Goal: Information Seeking & Learning: Compare options

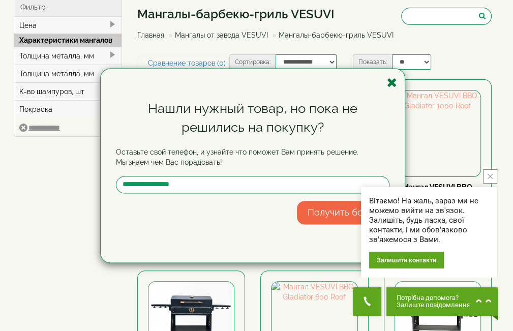
click at [391, 82] on icon "button" at bounding box center [392, 82] width 10 height 13
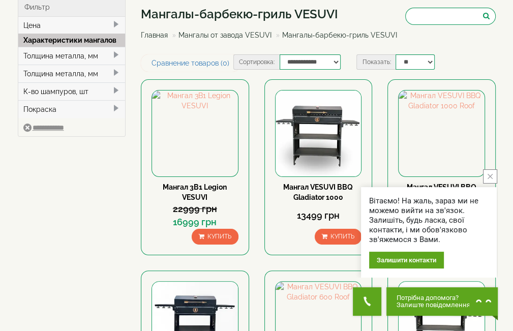
click at [490, 178] on icon "close button" at bounding box center [490, 176] width 5 height 5
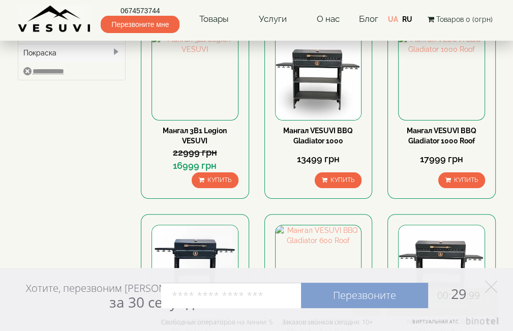
scroll to position [51, 0]
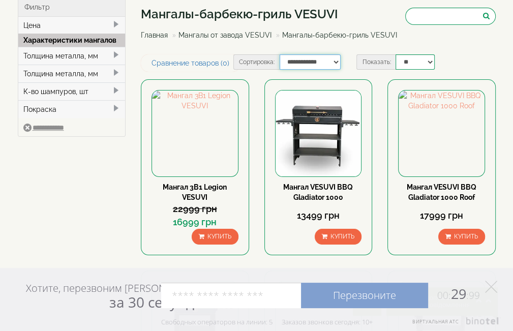
click at [334, 70] on select "**********" at bounding box center [310, 61] width 61 height 15
click at [331, 54] on div "Мангалы-барбекю-гриль VESUVI Главная Мангалы от завода VESUVI Мангалы-барбекю-г…" at bounding box center [318, 25] width 355 height 57
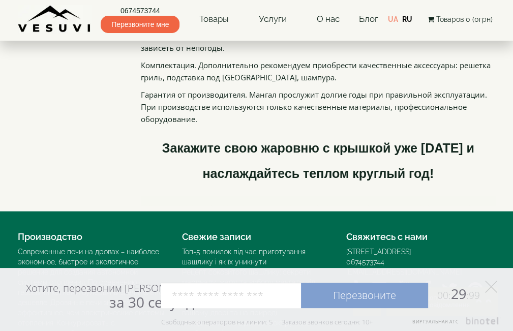
scroll to position [1467, 0]
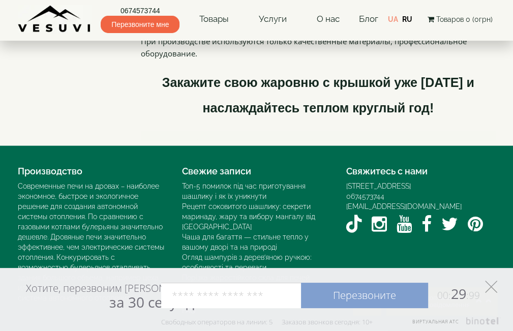
click at [492, 286] on polygon at bounding box center [491, 287] width 12 height 12
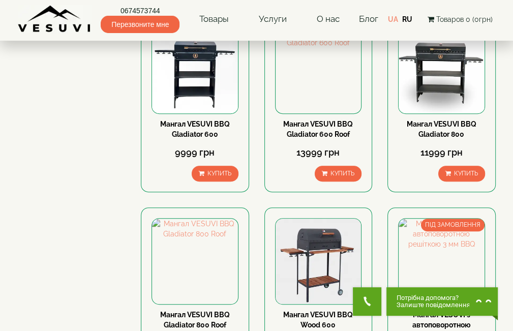
scroll to position [254, 0]
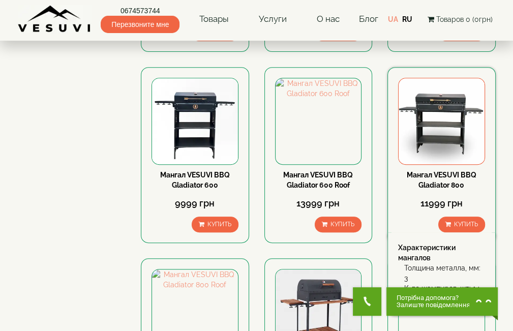
click at [444, 158] on img at bounding box center [442, 121] width 86 height 86
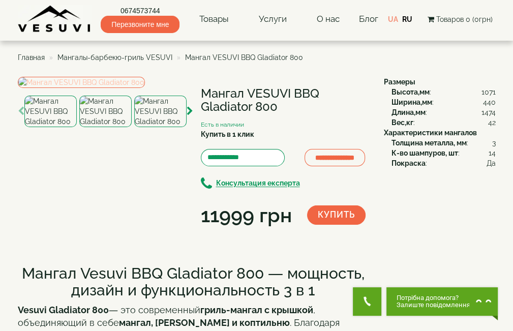
click at [92, 88] on img at bounding box center [81, 82] width 127 height 11
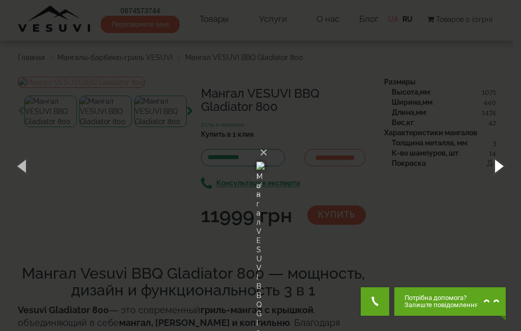
click at [493, 164] on button "button" at bounding box center [498, 166] width 46 height 56
click at [493, 162] on button "button" at bounding box center [498, 166] width 46 height 56
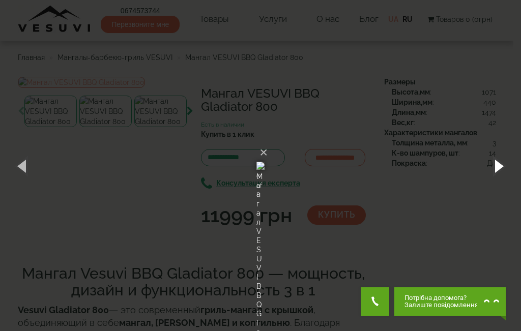
click at [493, 162] on button "button" at bounding box center [498, 166] width 46 height 56
click at [509, 173] on button "button" at bounding box center [498, 166] width 46 height 56
click at [502, 173] on button "button" at bounding box center [498, 166] width 46 height 56
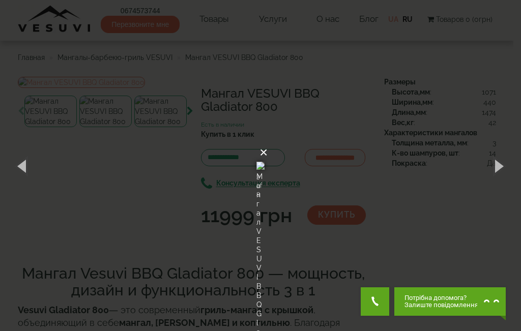
click at [268, 141] on button "×" at bounding box center [264, 152] width 8 height 22
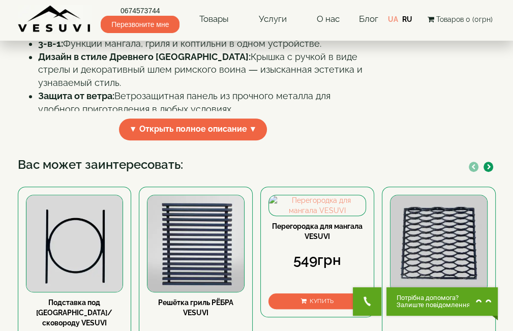
scroll to position [407, 0]
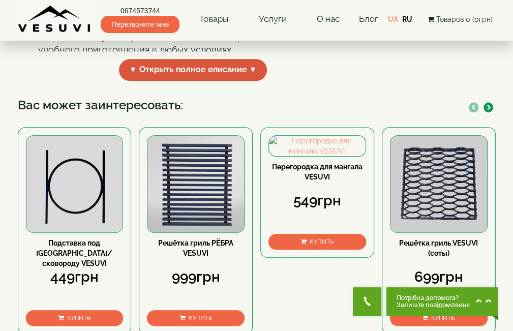
click at [220, 81] on span "▼ Открыть полное описание ▼" at bounding box center [193, 70] width 149 height 22
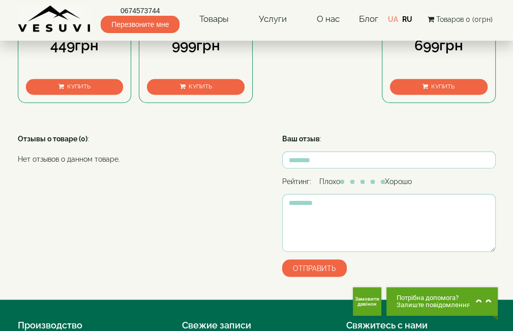
scroll to position [916, 0]
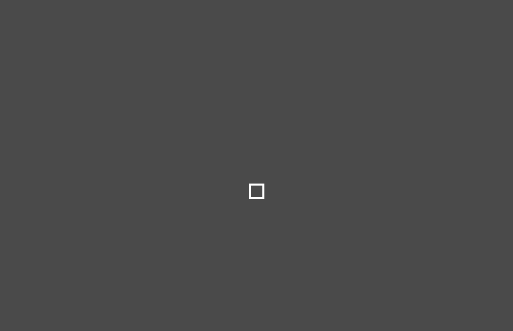
select select
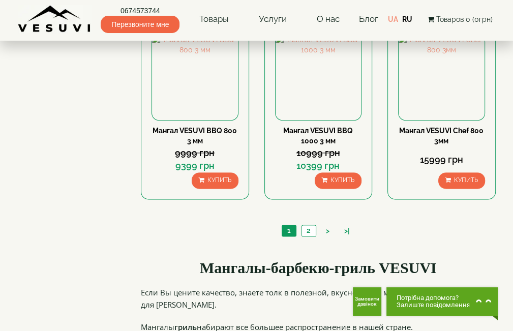
scroll to position [916, 0]
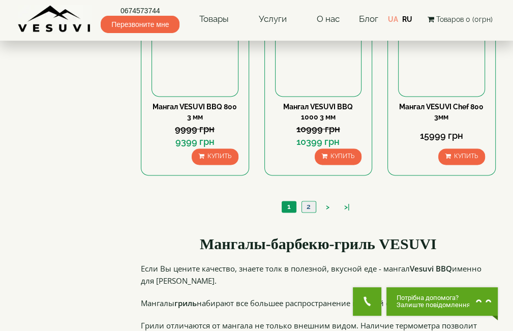
click at [311, 212] on link "2" at bounding box center [309, 207] width 14 height 11
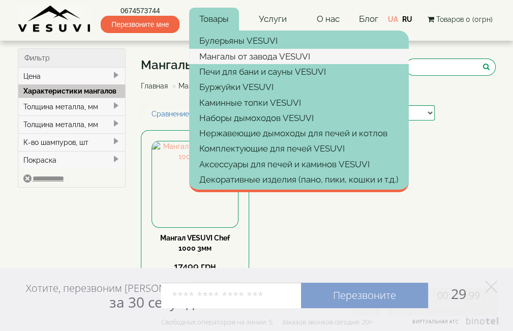
click at [220, 59] on link "Мангалы от завода VESUVI" at bounding box center [299, 56] width 220 height 15
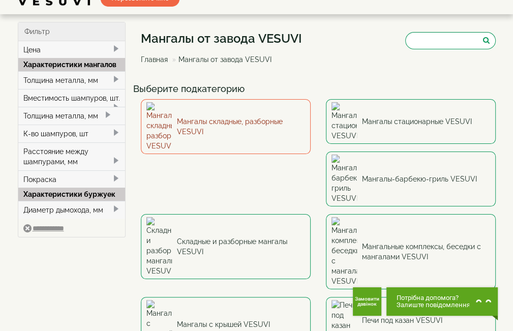
scroll to position [51, 0]
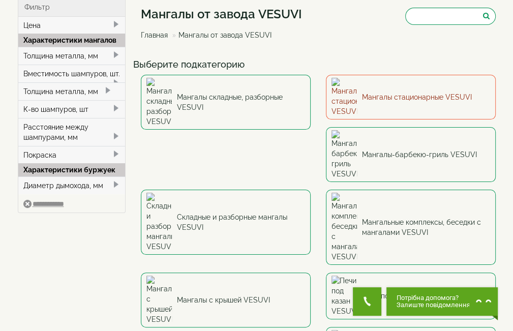
click at [375, 87] on link "Мангалы стационарные VESUVI" at bounding box center [411, 97] width 170 height 45
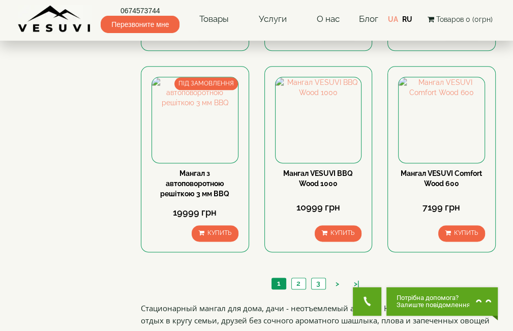
scroll to position [763, 0]
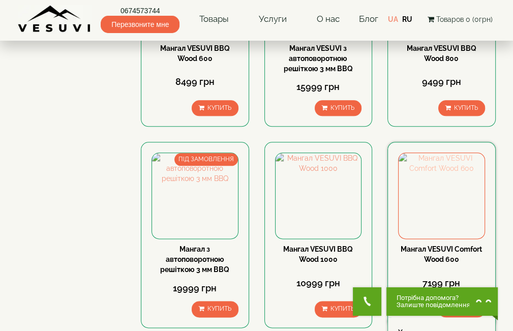
click at [438, 183] on img at bounding box center [442, 196] width 86 height 86
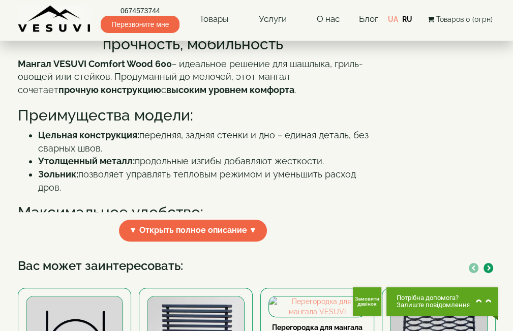
scroll to position [254, 0]
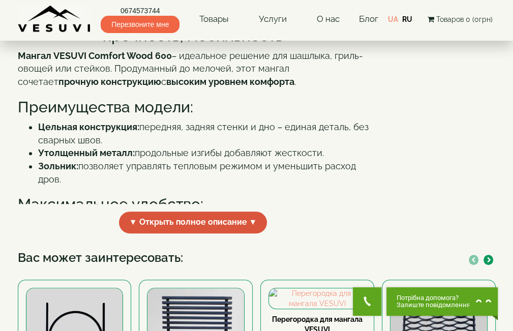
click at [192, 234] on span "▼ Открыть полное описание ▼" at bounding box center [193, 223] width 149 height 22
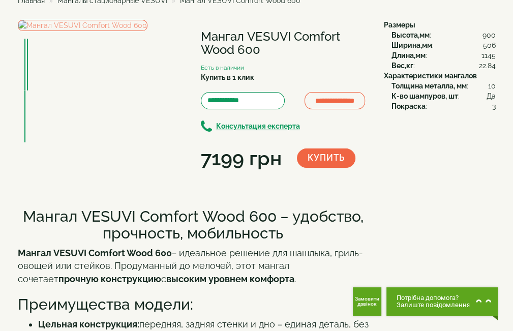
scroll to position [0, 0]
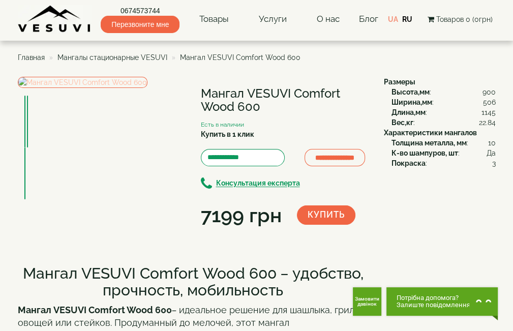
click at [94, 88] on img at bounding box center [83, 82] width 130 height 11
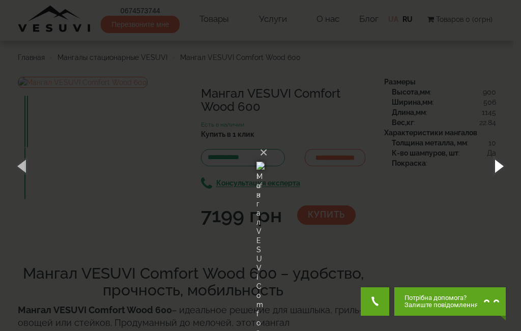
click at [505, 166] on button "button" at bounding box center [498, 166] width 46 height 56
click at [268, 141] on button "×" at bounding box center [264, 152] width 8 height 22
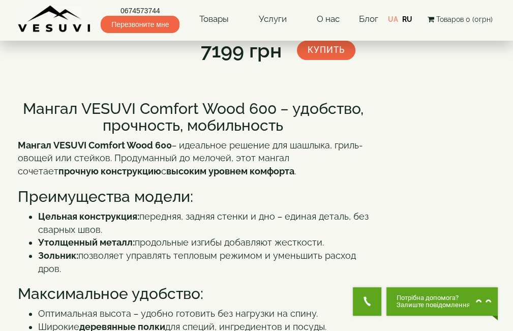
scroll to position [51, 0]
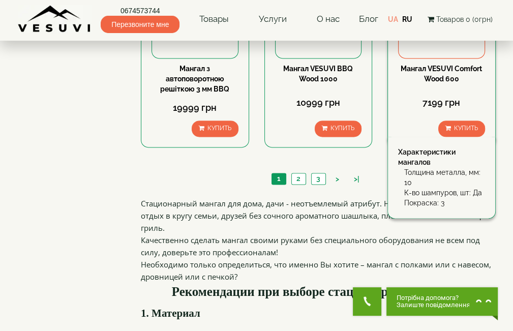
scroll to position [967, 0]
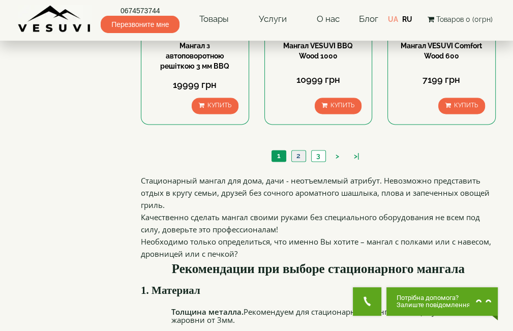
click at [298, 157] on link "2" at bounding box center [299, 156] width 14 height 11
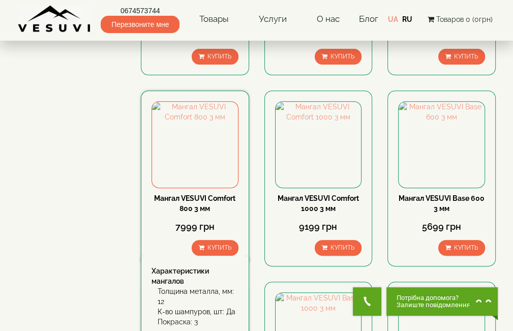
scroll to position [254, 0]
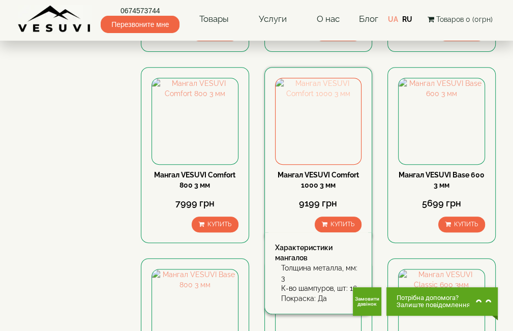
click at [312, 137] on img at bounding box center [319, 121] width 86 height 86
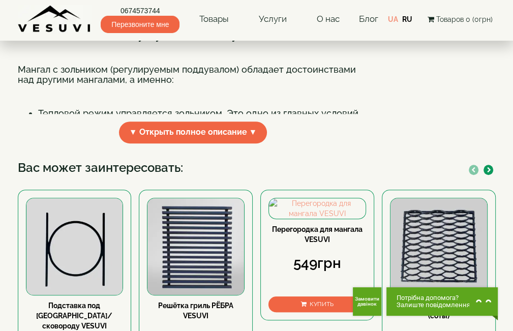
scroll to position [356, 0]
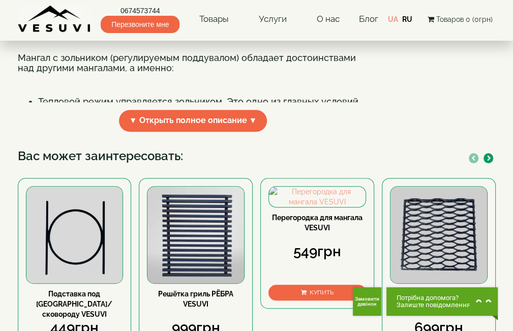
click at [235, 132] on span "▼ Открыть полное описание ▼" at bounding box center [193, 121] width 149 height 22
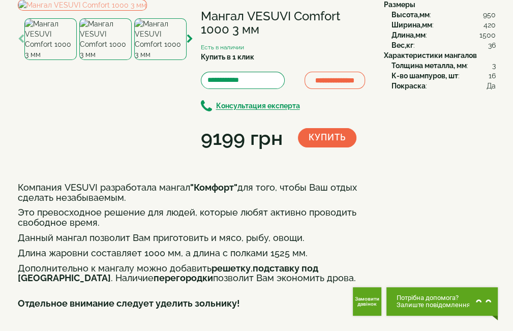
scroll to position [0, 0]
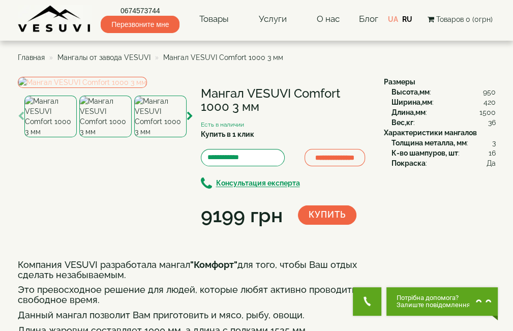
click at [108, 88] on img at bounding box center [82, 82] width 129 height 11
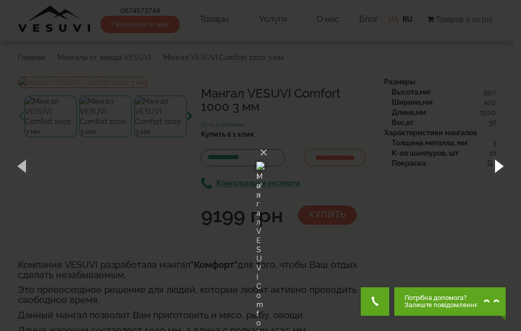
click at [494, 162] on button "button" at bounding box center [498, 166] width 46 height 56
click at [497, 159] on button "button" at bounding box center [498, 166] width 46 height 56
click at [268, 141] on button "×" at bounding box center [264, 152] width 8 height 22
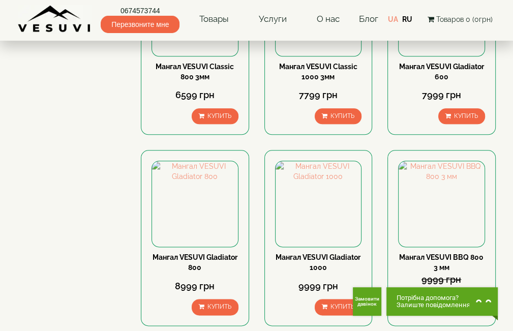
scroll to position [763, 0]
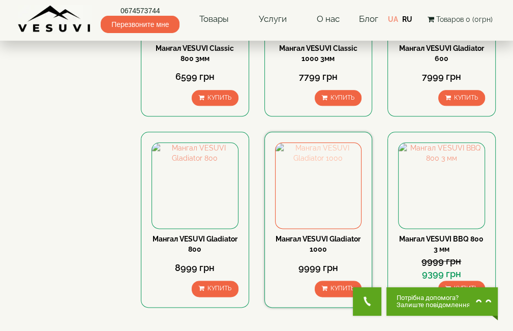
click at [320, 173] on img at bounding box center [319, 186] width 86 height 86
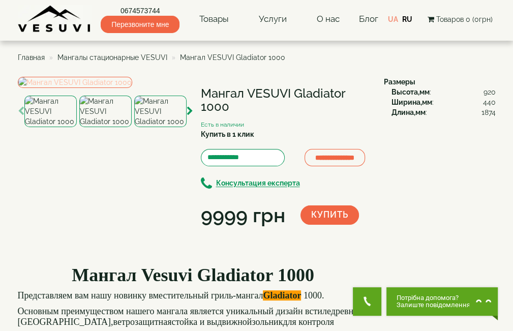
click at [88, 88] on img at bounding box center [75, 82] width 114 height 11
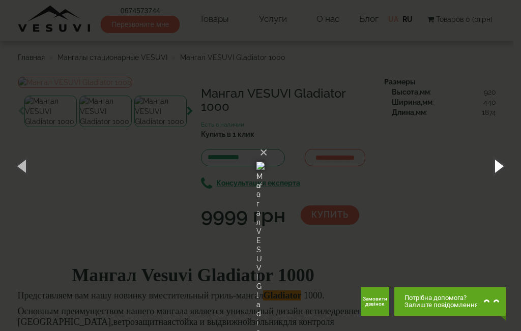
click at [495, 169] on button "button" at bounding box center [498, 166] width 46 height 56
click at [495, 167] on button "button" at bounding box center [498, 166] width 46 height 56
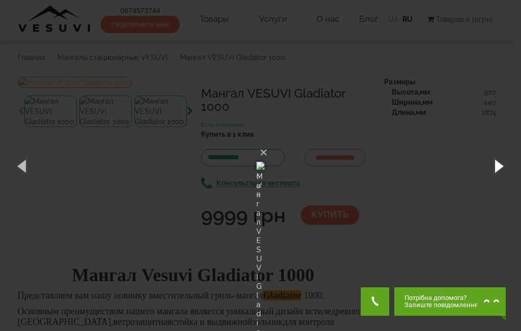
click at [495, 167] on button "button" at bounding box center [498, 166] width 46 height 56
click at [494, 166] on button "button" at bounding box center [498, 166] width 46 height 56
click at [500, 164] on button "button" at bounding box center [498, 166] width 46 height 56
click at [268, 141] on button "×" at bounding box center [264, 152] width 8 height 22
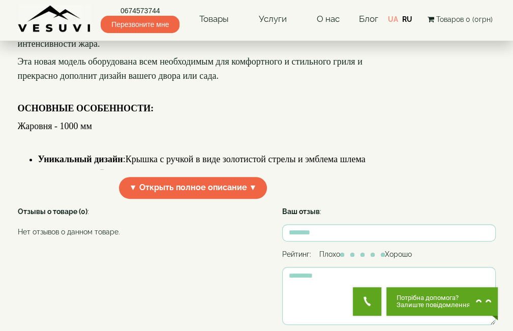
scroll to position [305, 0]
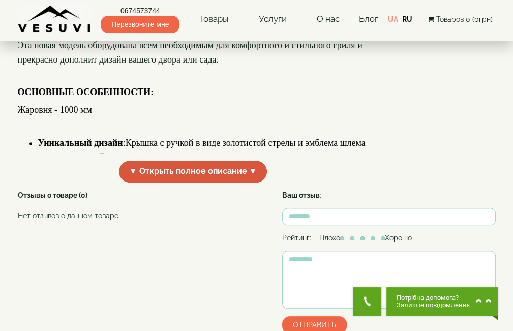
click at [199, 183] on span "▼ Открыть полное описание ▼" at bounding box center [193, 172] width 149 height 22
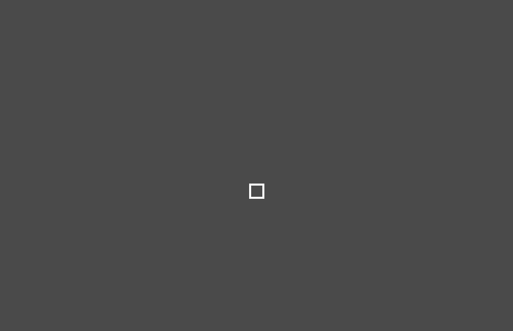
select select
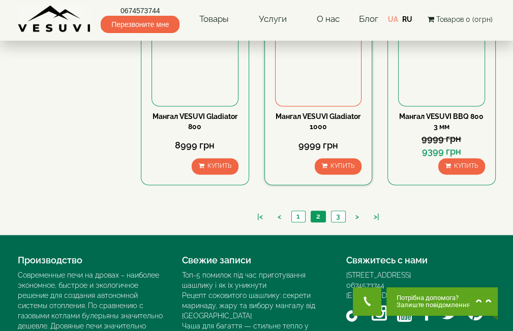
scroll to position [916, 0]
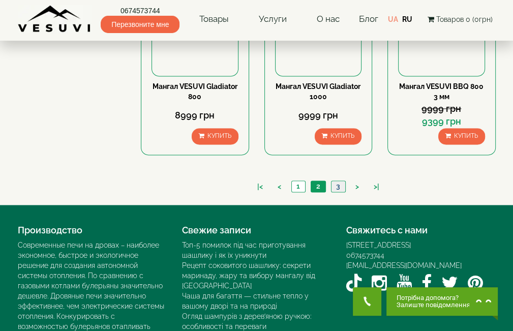
click at [340, 185] on link "3" at bounding box center [338, 186] width 14 height 11
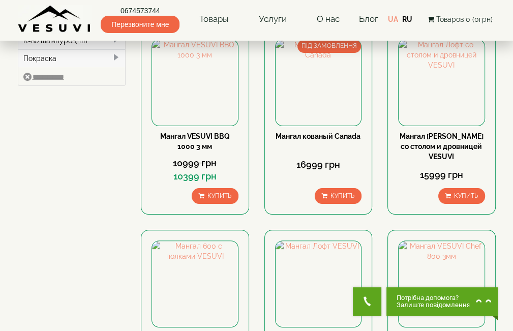
scroll to position [51, 0]
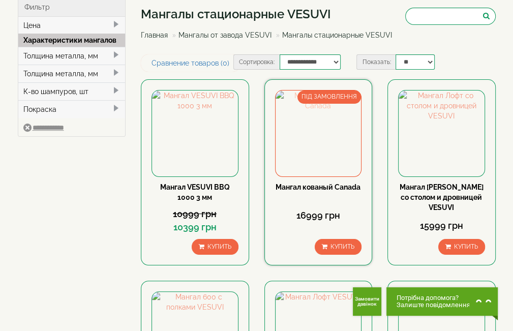
click at [322, 130] on img at bounding box center [319, 134] width 86 height 86
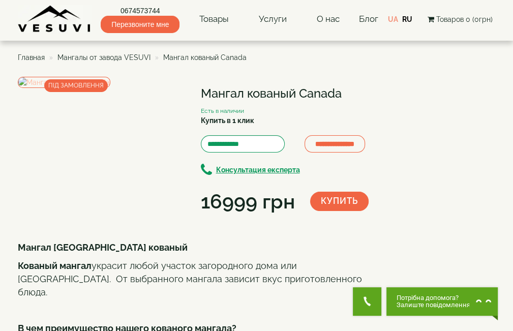
click at [95, 88] on img at bounding box center [64, 82] width 93 height 11
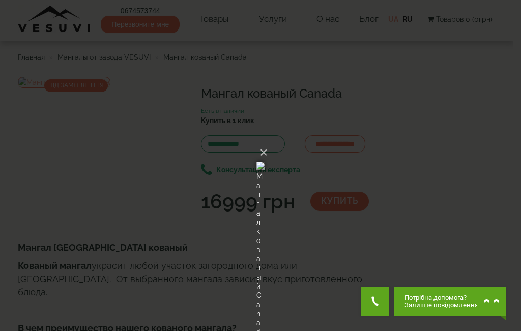
click at [265, 144] on img at bounding box center [260, 165] width 8 height 49
click at [513, 152] on div "× Мангал кованый Canada Loading..." at bounding box center [260, 165] width 521 height 331
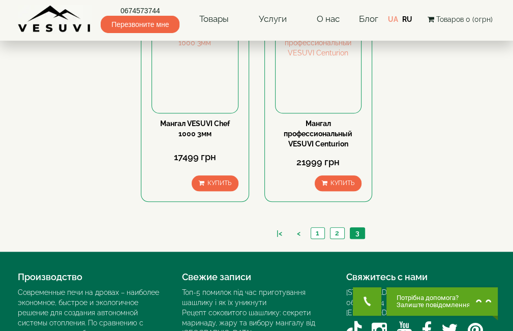
scroll to position [500, 0]
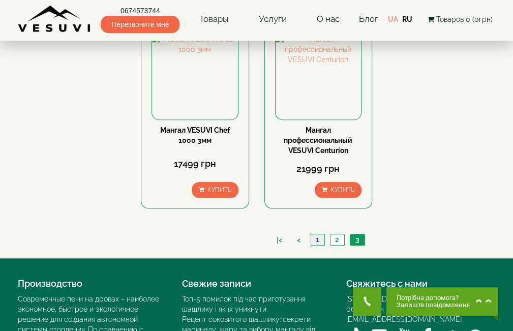
click at [320, 235] on link "1" at bounding box center [318, 240] width 14 height 11
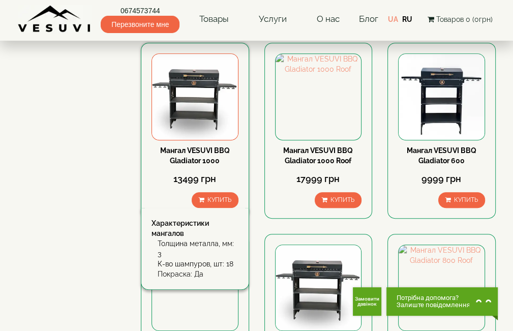
scroll to position [254, 0]
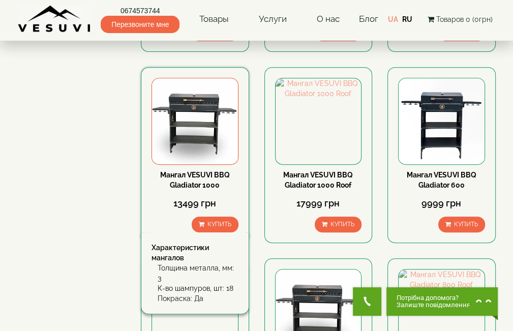
click at [194, 125] on img at bounding box center [195, 121] width 86 height 86
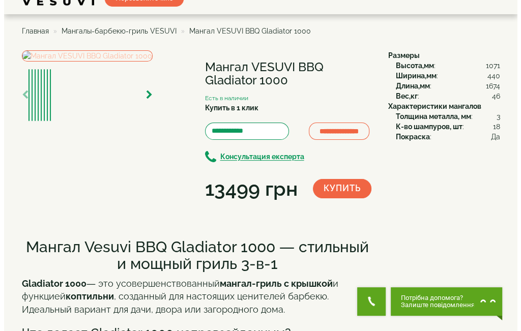
scroll to position [51, 0]
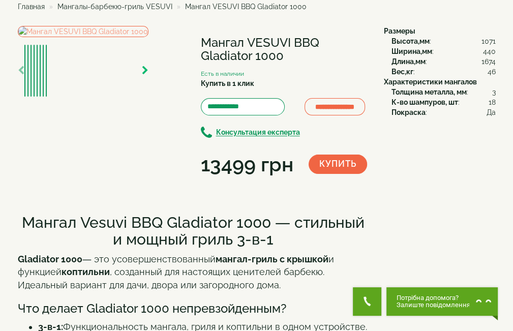
click at [149, 75] on icon "button" at bounding box center [145, 70] width 7 height 9
click at [132, 37] on img at bounding box center [83, 31] width 131 height 11
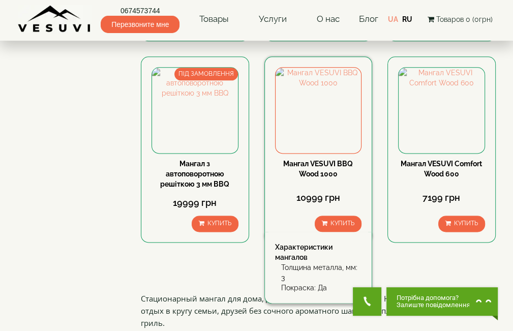
scroll to position [916, 0]
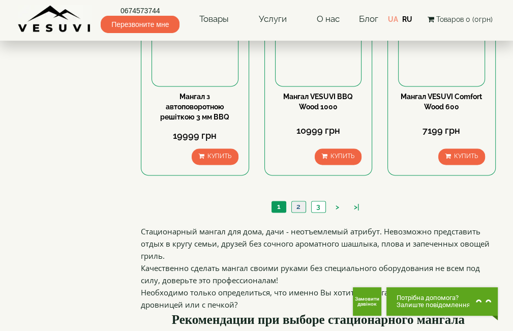
click at [297, 207] on link "2" at bounding box center [299, 207] width 14 height 11
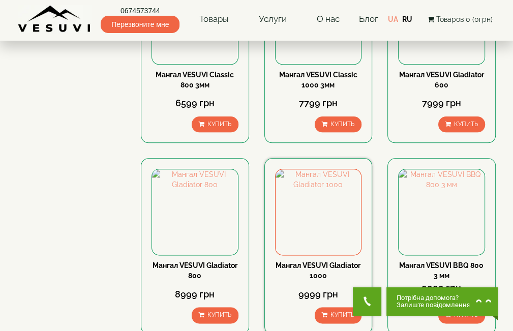
scroll to position [712, 0]
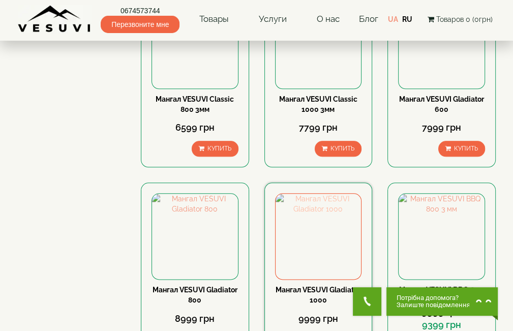
click at [305, 237] on img at bounding box center [319, 237] width 86 height 86
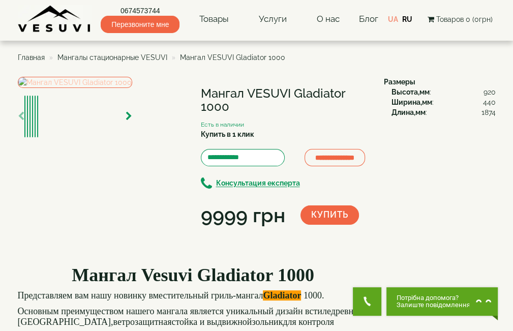
click at [90, 88] on img at bounding box center [75, 82] width 114 height 11
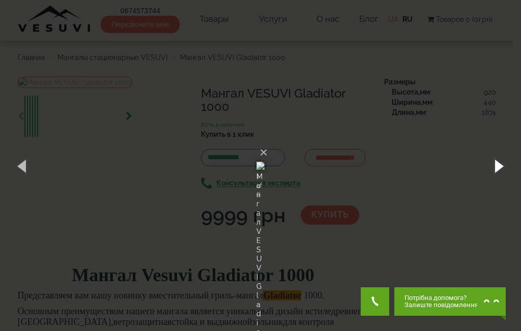
click at [499, 167] on button "button" at bounding box center [498, 166] width 46 height 56
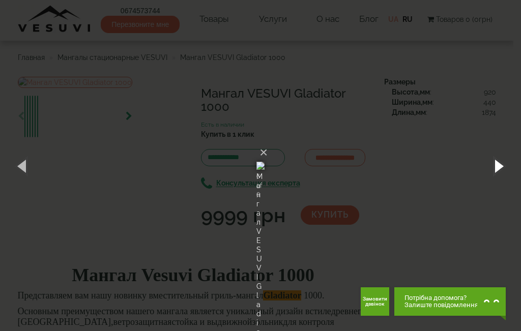
click at [499, 167] on button "button" at bounding box center [498, 166] width 46 height 56
click at [268, 141] on button "×" at bounding box center [264, 152] width 8 height 22
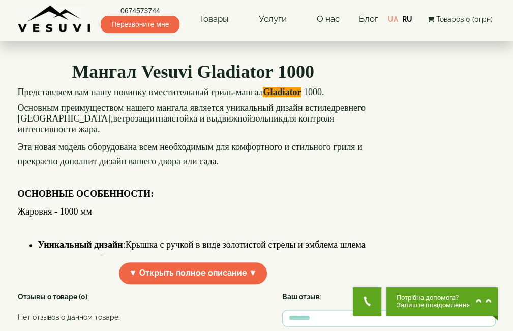
scroll to position [254, 0]
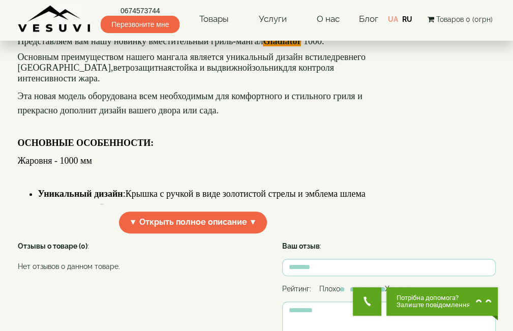
click at [176, 234] on span "▼ Открыть полное описание ▼" at bounding box center [193, 223] width 149 height 22
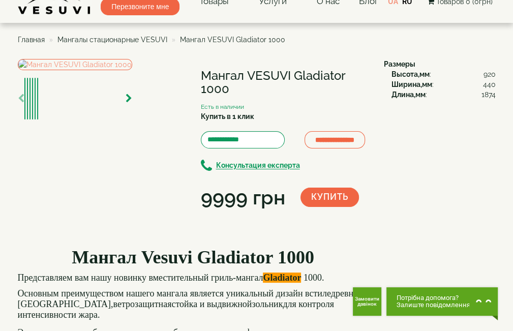
scroll to position [0, 0]
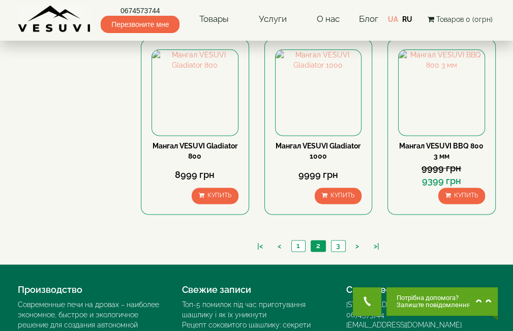
scroll to position [916, 0]
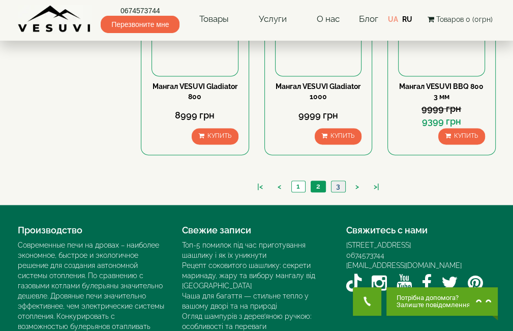
click at [334, 181] on link "3" at bounding box center [338, 186] width 14 height 11
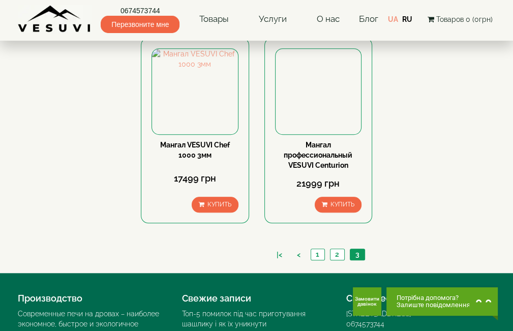
scroll to position [509, 0]
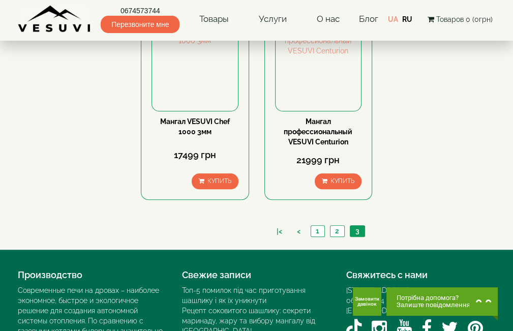
click at [385, 222] on div "|< < 1 2 3" at bounding box center [318, 232] width 355 height 35
click at [279, 226] on link "|<" at bounding box center [280, 231] width 16 height 11
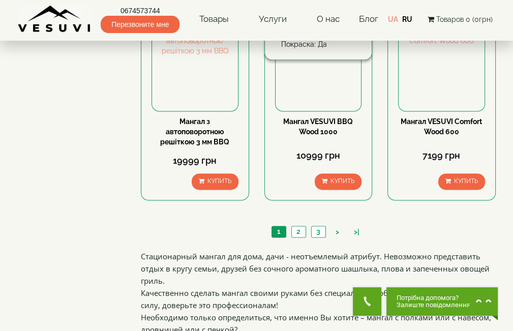
scroll to position [916, 0]
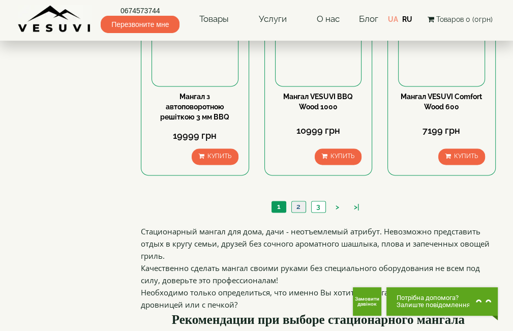
click at [301, 209] on link "2" at bounding box center [299, 207] width 14 height 11
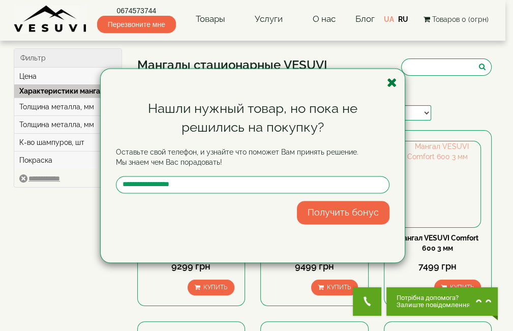
click at [390, 84] on icon "button" at bounding box center [392, 82] width 10 height 13
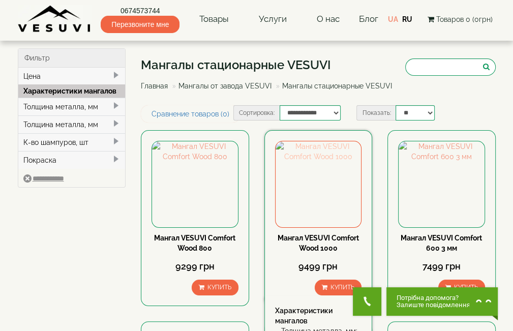
click at [310, 169] on img at bounding box center [319, 184] width 86 height 86
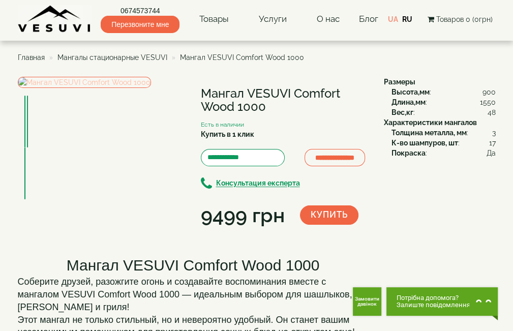
click at [79, 88] on img at bounding box center [84, 82] width 133 height 11
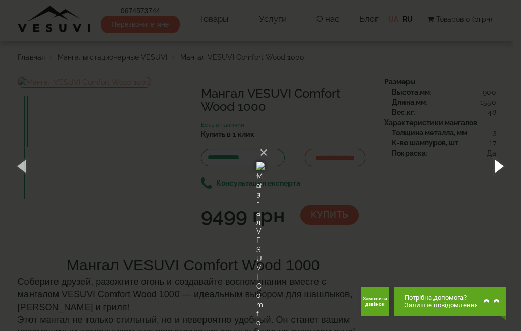
click at [497, 162] on button "button" at bounding box center [498, 166] width 46 height 56
click at [497, 163] on button "button" at bounding box center [498, 166] width 46 height 56
click at [507, 164] on button "button" at bounding box center [498, 166] width 46 height 56
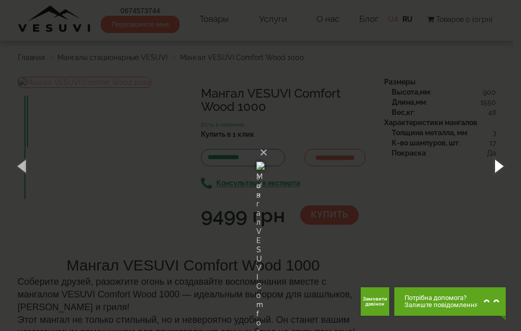
click at [507, 164] on button "button" at bounding box center [498, 166] width 46 height 56
click at [507, 166] on button "button" at bounding box center [498, 166] width 46 height 56
click at [449, 131] on div "× Мангал VESUVI Comfort Wood 1000 2 of 3 Loading..." at bounding box center [260, 165] width 521 height 331
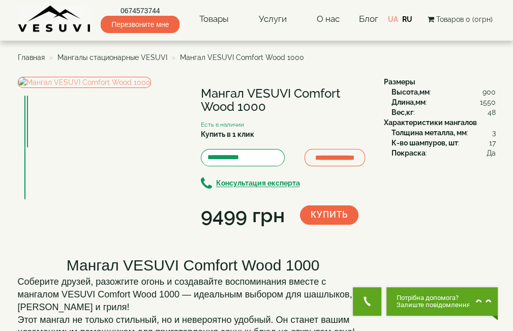
click at [74, 58] on span "Мангалы стационарные VESUVI" at bounding box center [113, 57] width 110 height 8
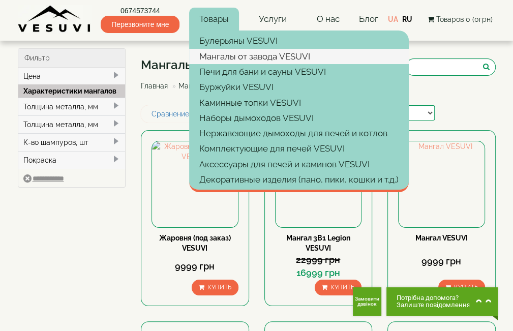
click at [220, 56] on link "Мангалы от завода VESUVI" at bounding box center [299, 56] width 220 height 15
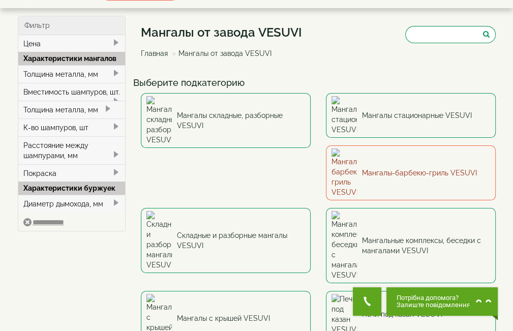
scroll to position [51, 0]
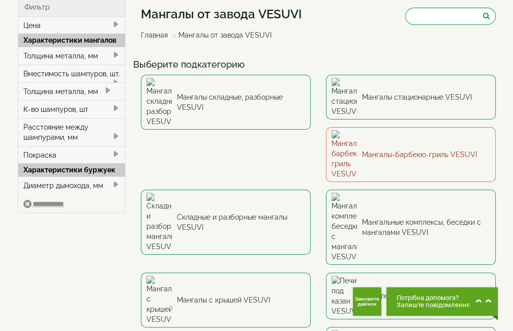
click at [326, 129] on link "Мангалы-барбекю-гриль VESUVI" at bounding box center [411, 154] width 170 height 55
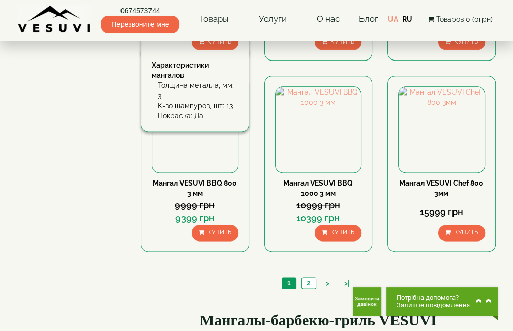
scroll to position [865, 0]
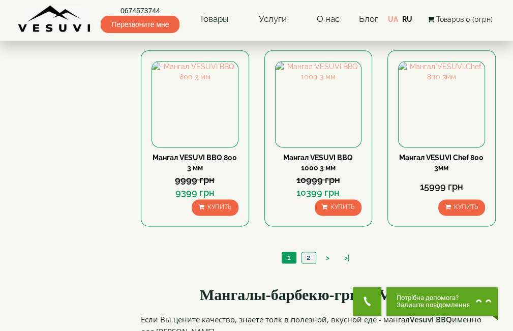
click at [311, 263] on link "2" at bounding box center [309, 257] width 14 height 11
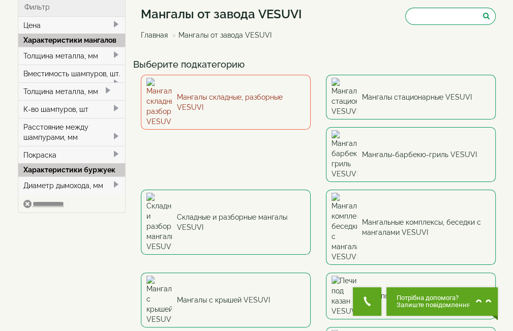
click at [219, 85] on link "Мангалы складные, разборные VESUVI" at bounding box center [226, 102] width 170 height 55
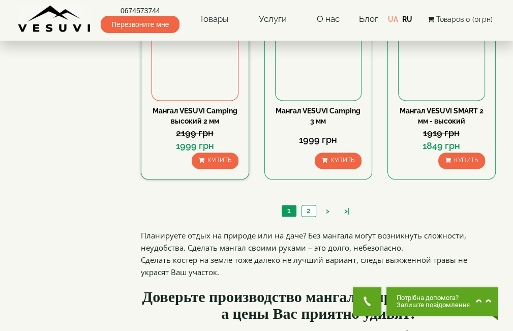
scroll to position [1018, 0]
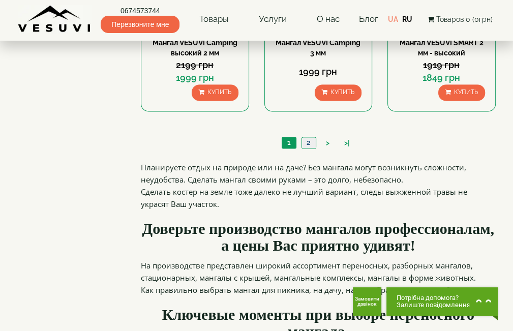
click at [305, 142] on link "2" at bounding box center [309, 142] width 14 height 11
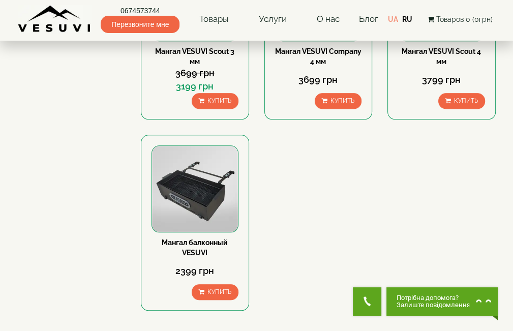
scroll to position [611, 0]
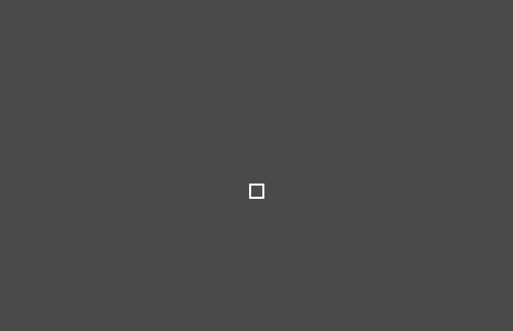
select select
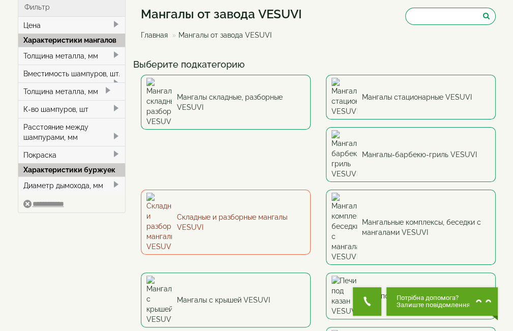
click at [311, 190] on link "Складные и разборные мангалы VESUVI" at bounding box center [226, 222] width 170 height 65
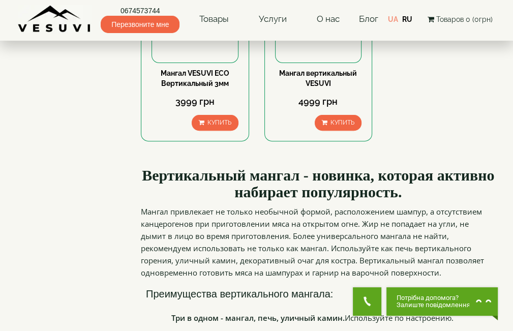
scroll to position [204, 0]
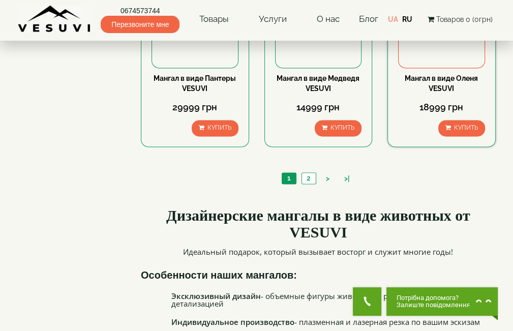
scroll to position [967, 0]
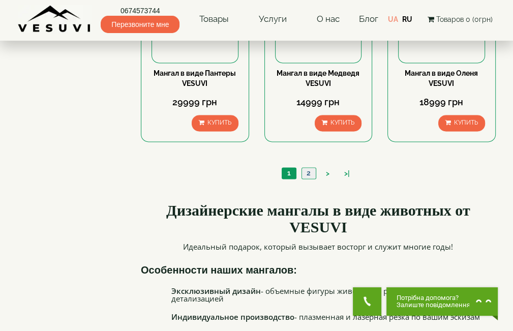
click at [310, 175] on link "2" at bounding box center [309, 173] width 14 height 11
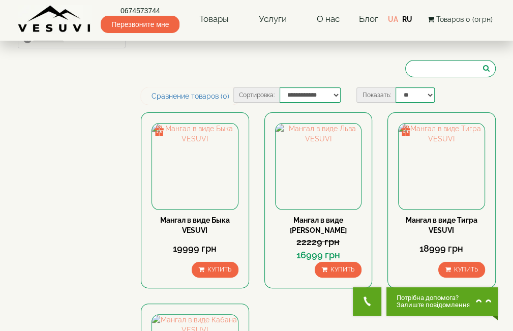
scroll to position [51, 0]
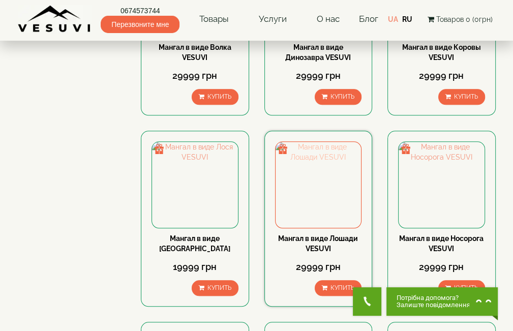
scroll to position [458, 0]
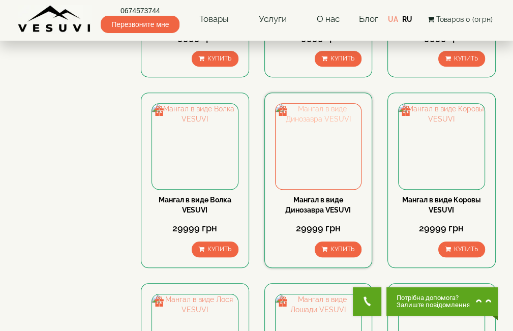
click at [304, 142] on img at bounding box center [319, 147] width 86 height 86
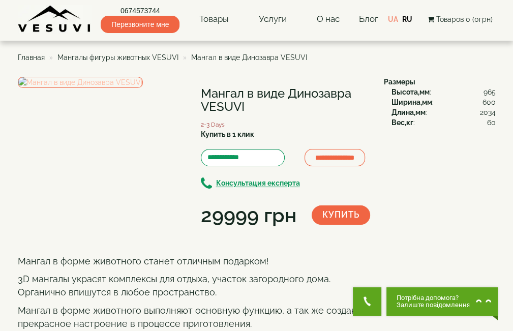
click at [99, 88] on img at bounding box center [80, 82] width 125 height 11
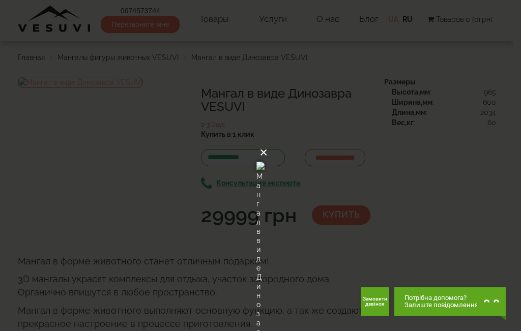
click at [268, 141] on button "×" at bounding box center [264, 152] width 8 height 22
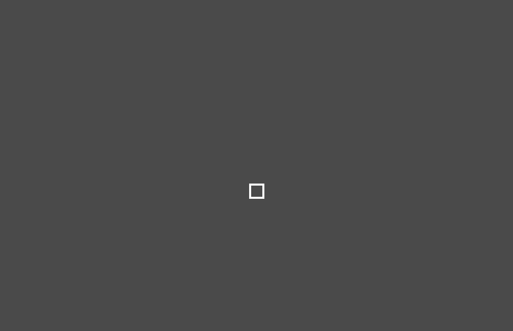
select select
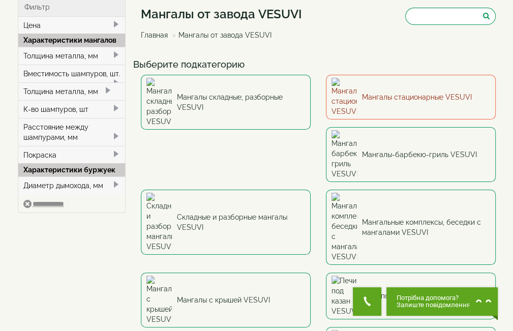
click at [427, 92] on link "Мангалы стационарные VESUVI" at bounding box center [411, 97] width 170 height 45
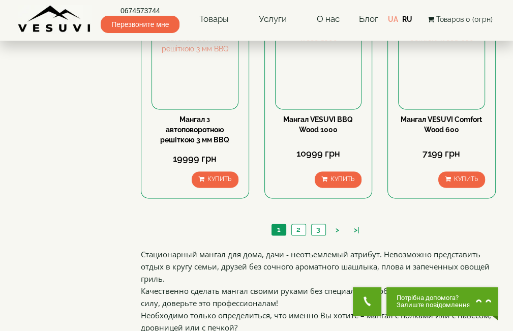
scroll to position [916, 0]
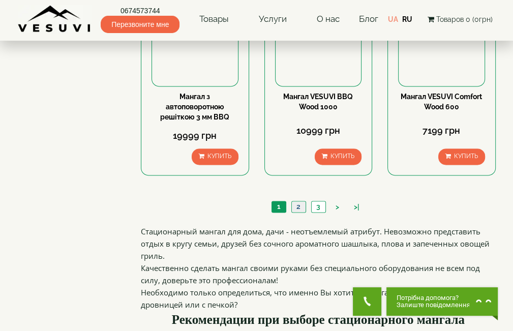
click at [298, 206] on link "2" at bounding box center [299, 207] width 14 height 11
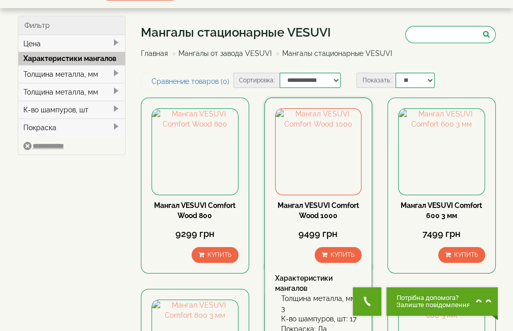
scroll to position [51, 0]
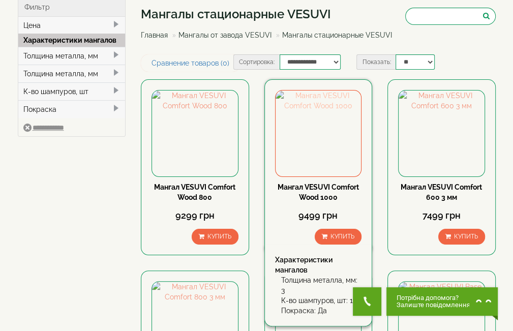
click at [323, 144] on img at bounding box center [319, 134] width 86 height 86
